Goal: Find specific page/section: Find specific page/section

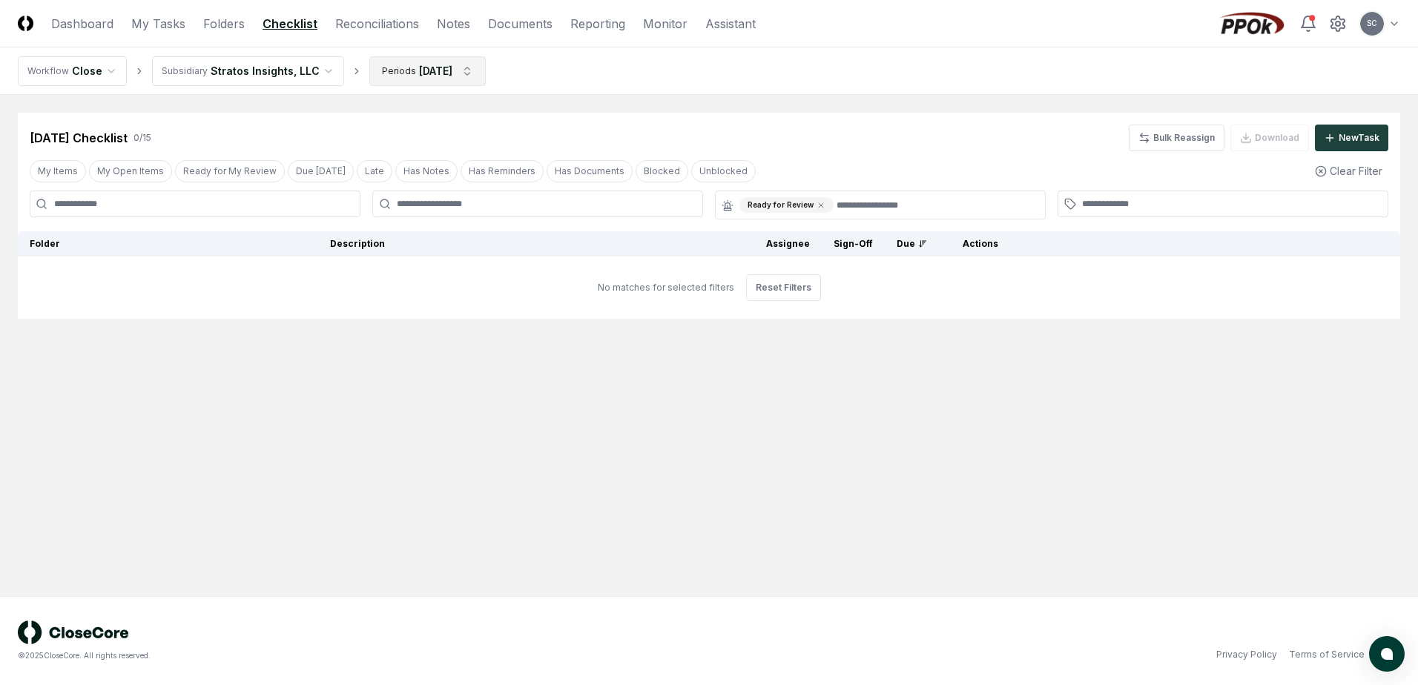
click at [419, 76] on html "CloseCore Dashboard My Tasks Folders Checklist Reconciliations Notes Documents …" at bounding box center [709, 342] width 1418 height 685
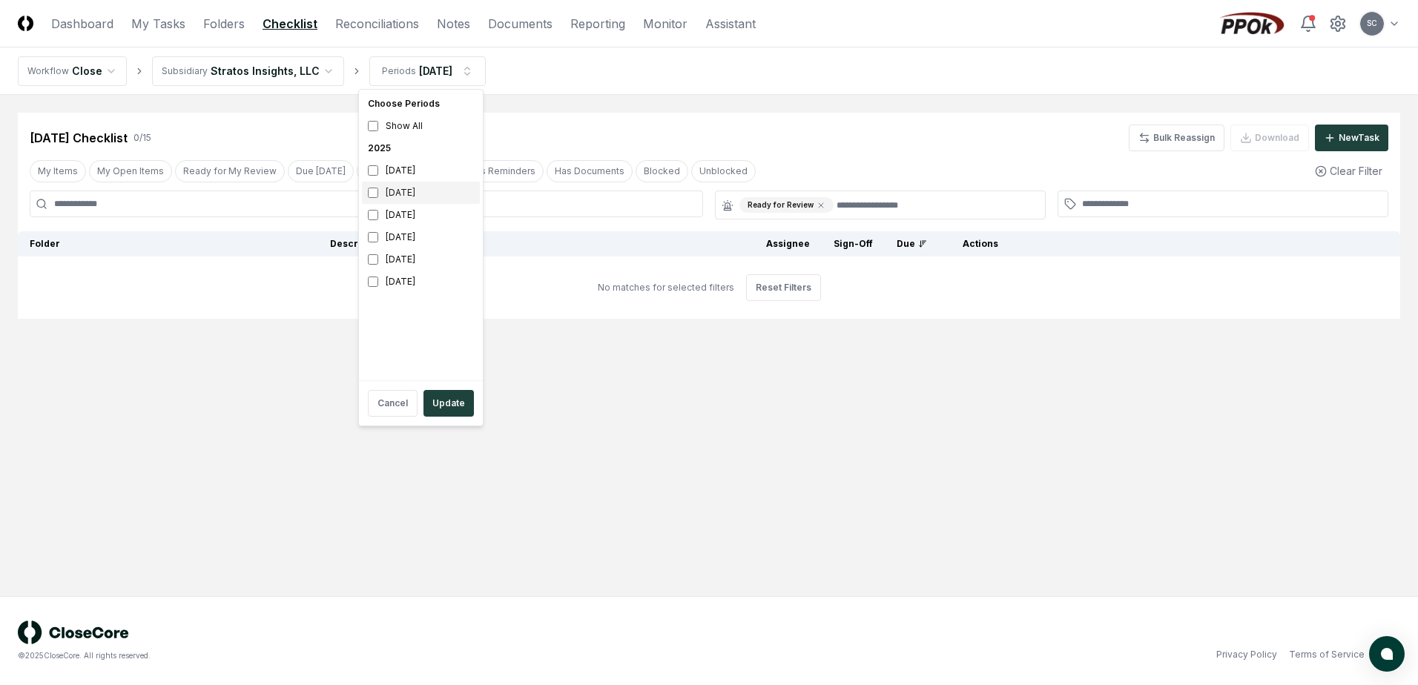
click at [409, 199] on div "[DATE]" at bounding box center [421, 193] width 118 height 22
click at [391, 177] on div "[DATE]" at bounding box center [421, 170] width 118 height 22
click at [433, 399] on button "Update" at bounding box center [448, 403] width 50 height 27
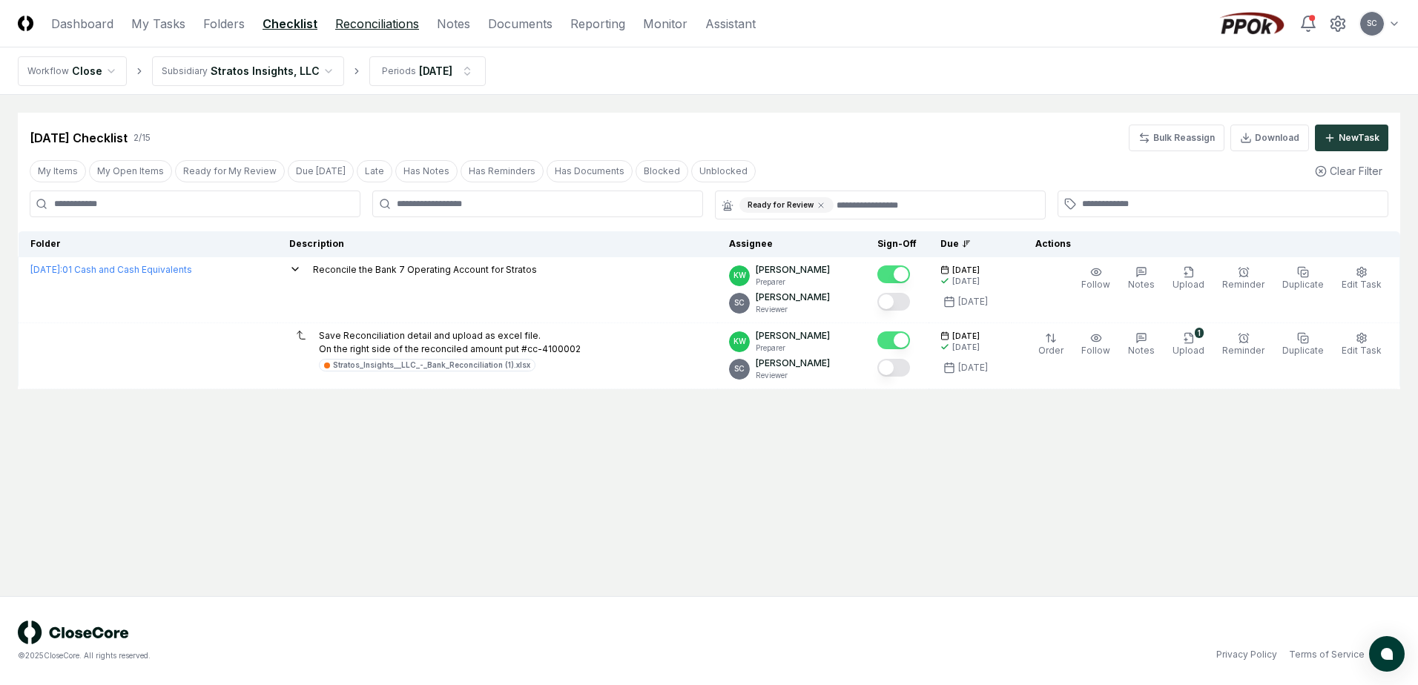
click at [368, 21] on link "Reconciliations" at bounding box center [377, 24] width 84 height 18
